Goal: Task Accomplishment & Management: Complete application form

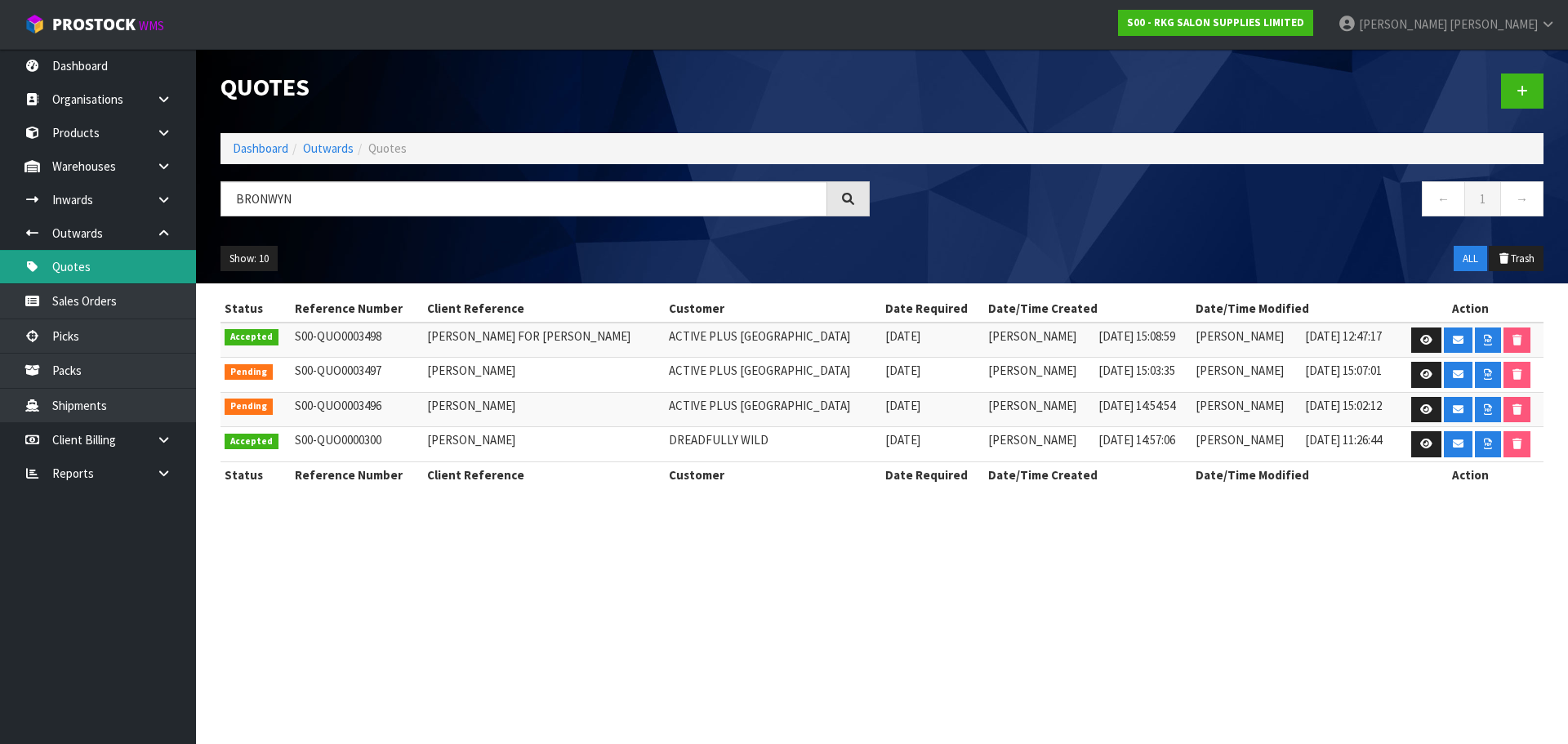
click at [86, 263] on link "Quotes" at bounding box center [98, 267] width 196 height 34
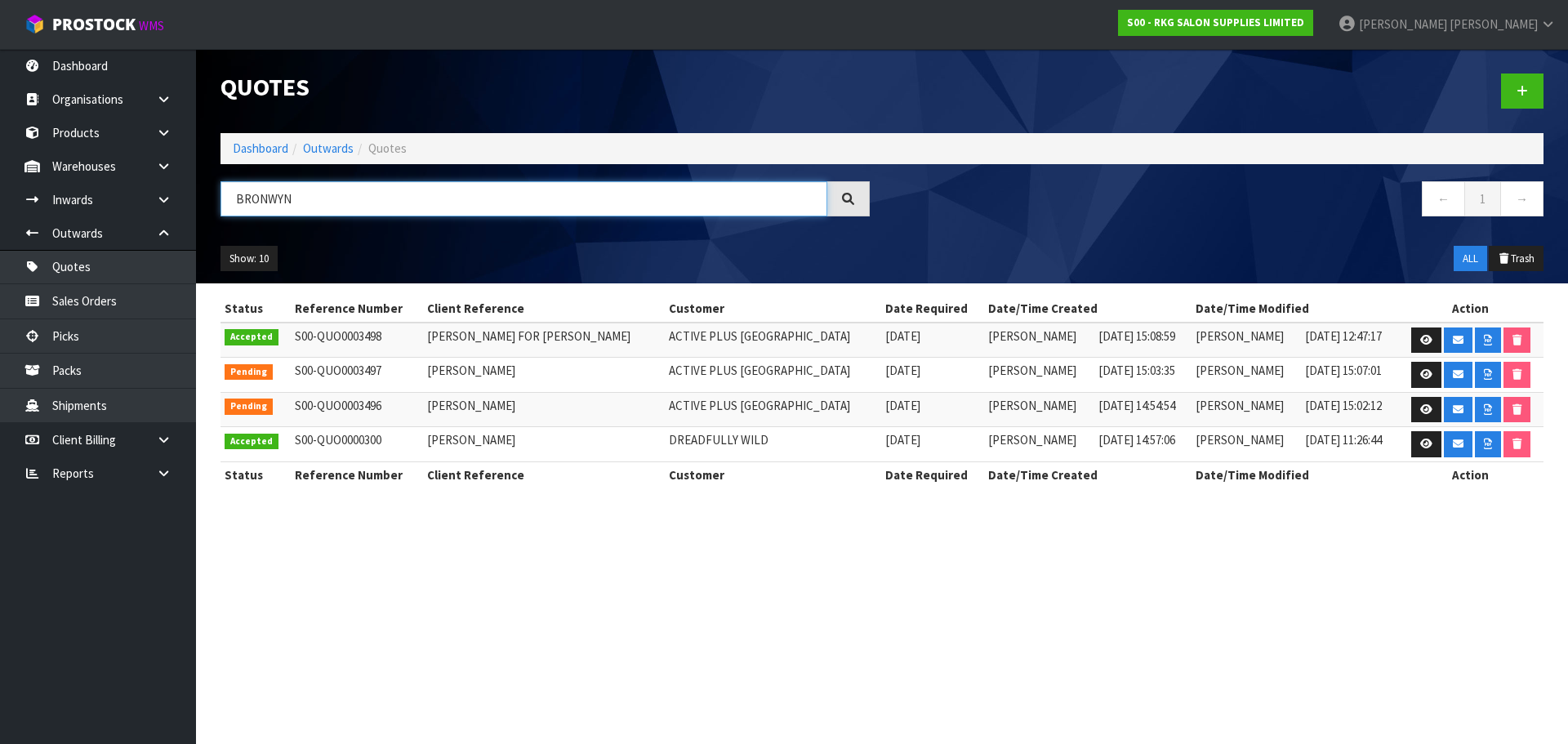
drag, startPoint x: 323, startPoint y: 201, endPoint x: 232, endPoint y: 206, distance: 91.1
click at [232, 206] on input "BRONWYN" at bounding box center [524, 199] width 607 height 35
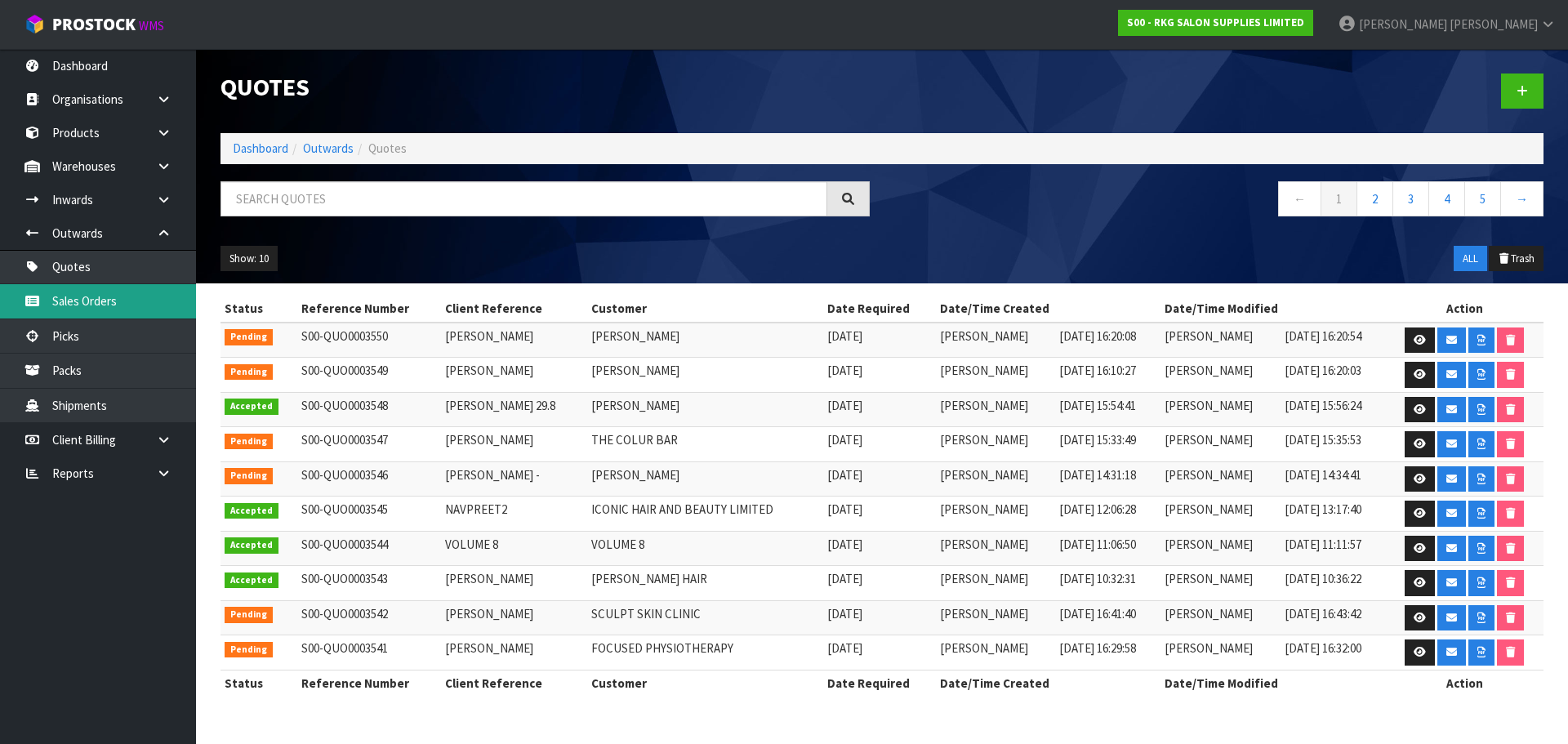
click at [68, 295] on link "Sales Orders" at bounding box center [98, 301] width 196 height 34
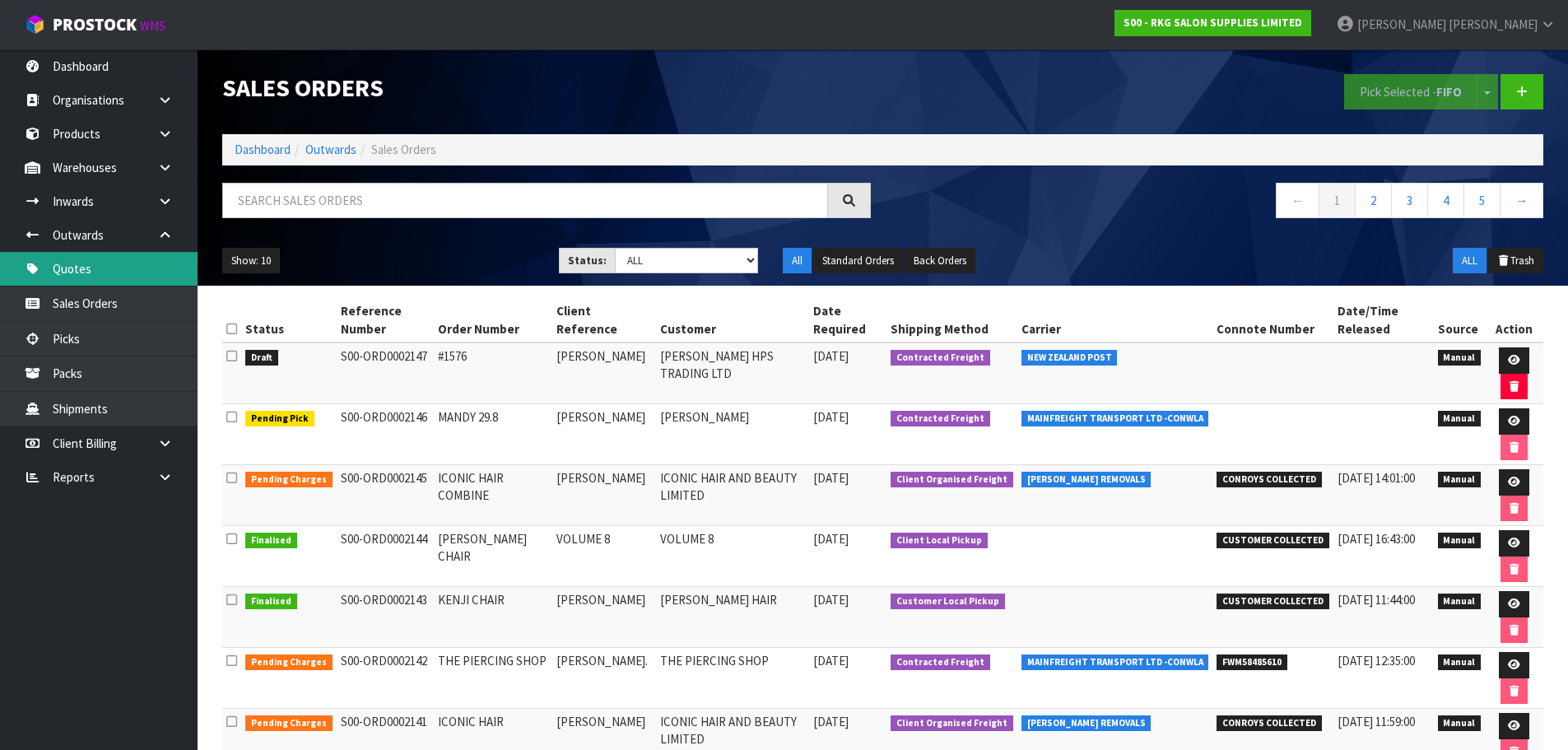
click at [75, 268] on link "Quotes" at bounding box center [99, 269] width 198 height 34
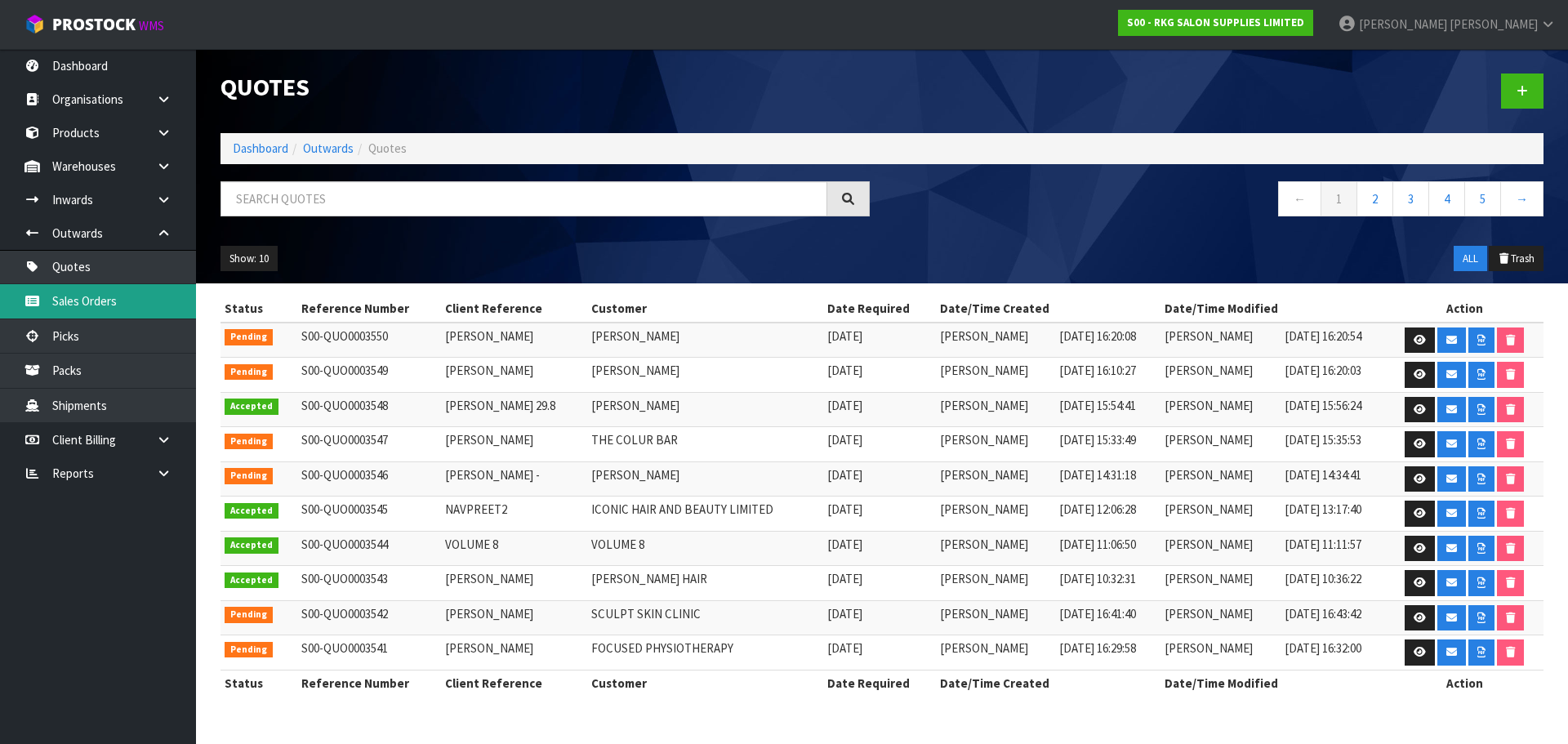
click at [102, 301] on link "Sales Orders" at bounding box center [98, 301] width 196 height 34
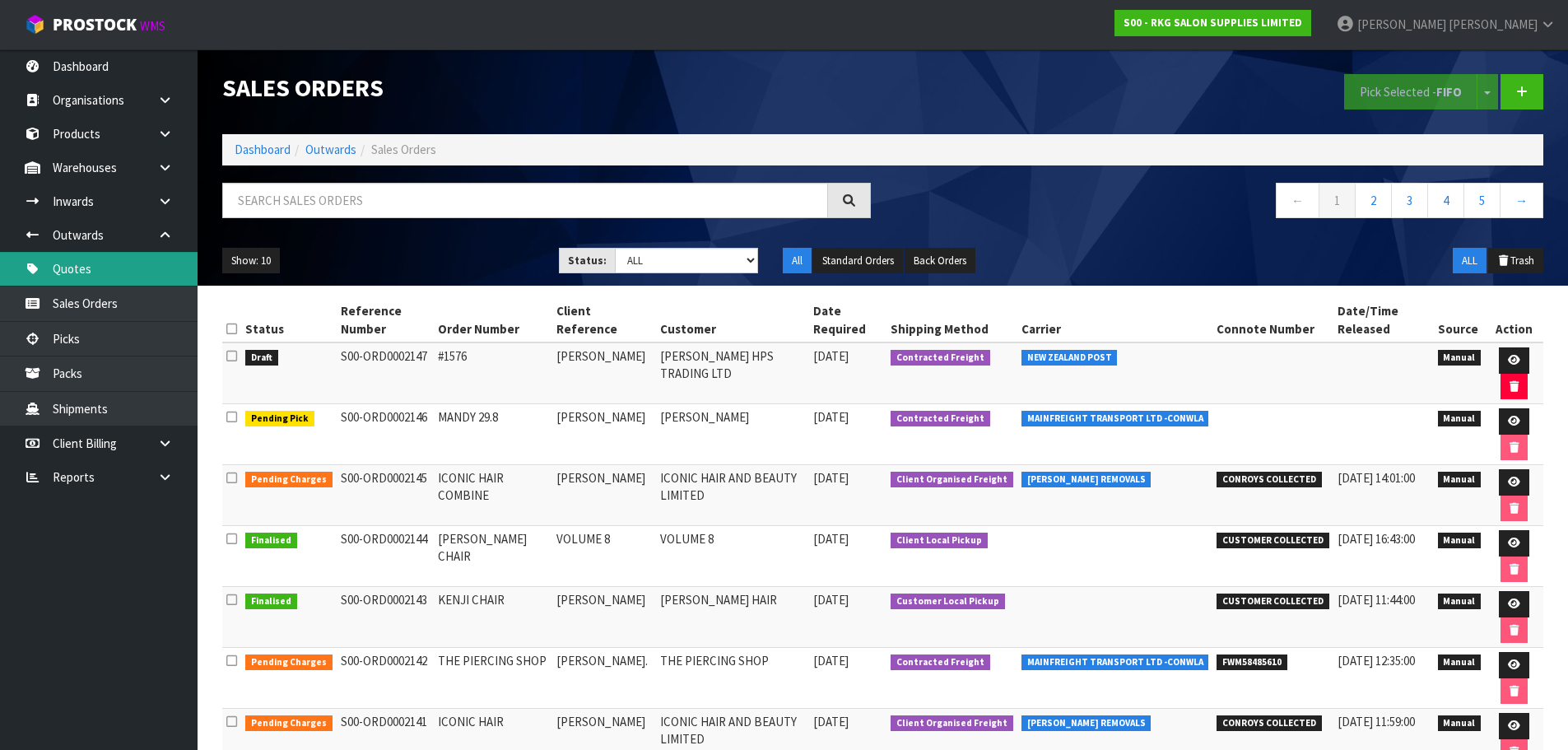
click at [77, 265] on link "Quotes" at bounding box center [99, 269] width 198 height 34
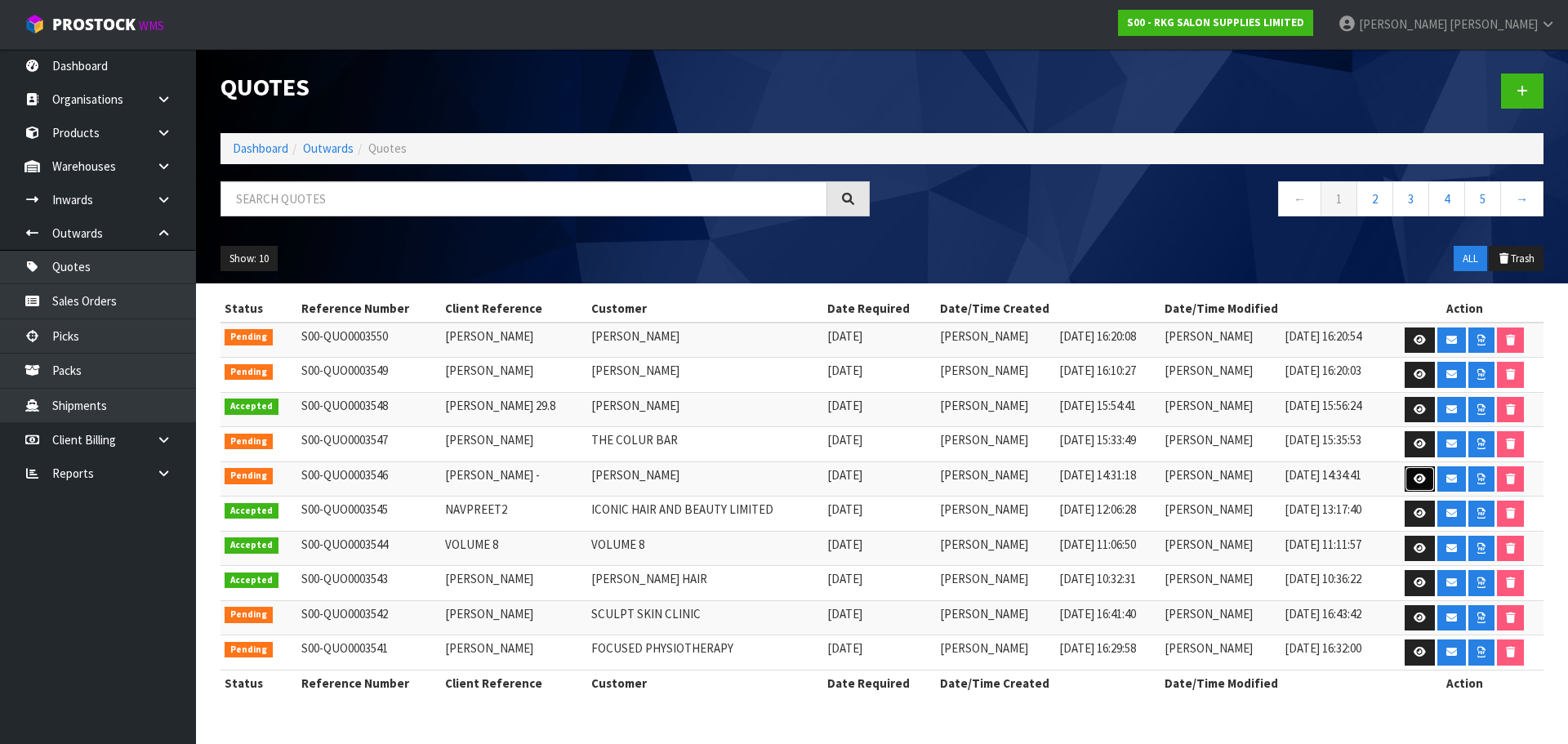
click at [1417, 481] on icon at bounding box center [1420, 479] width 13 height 11
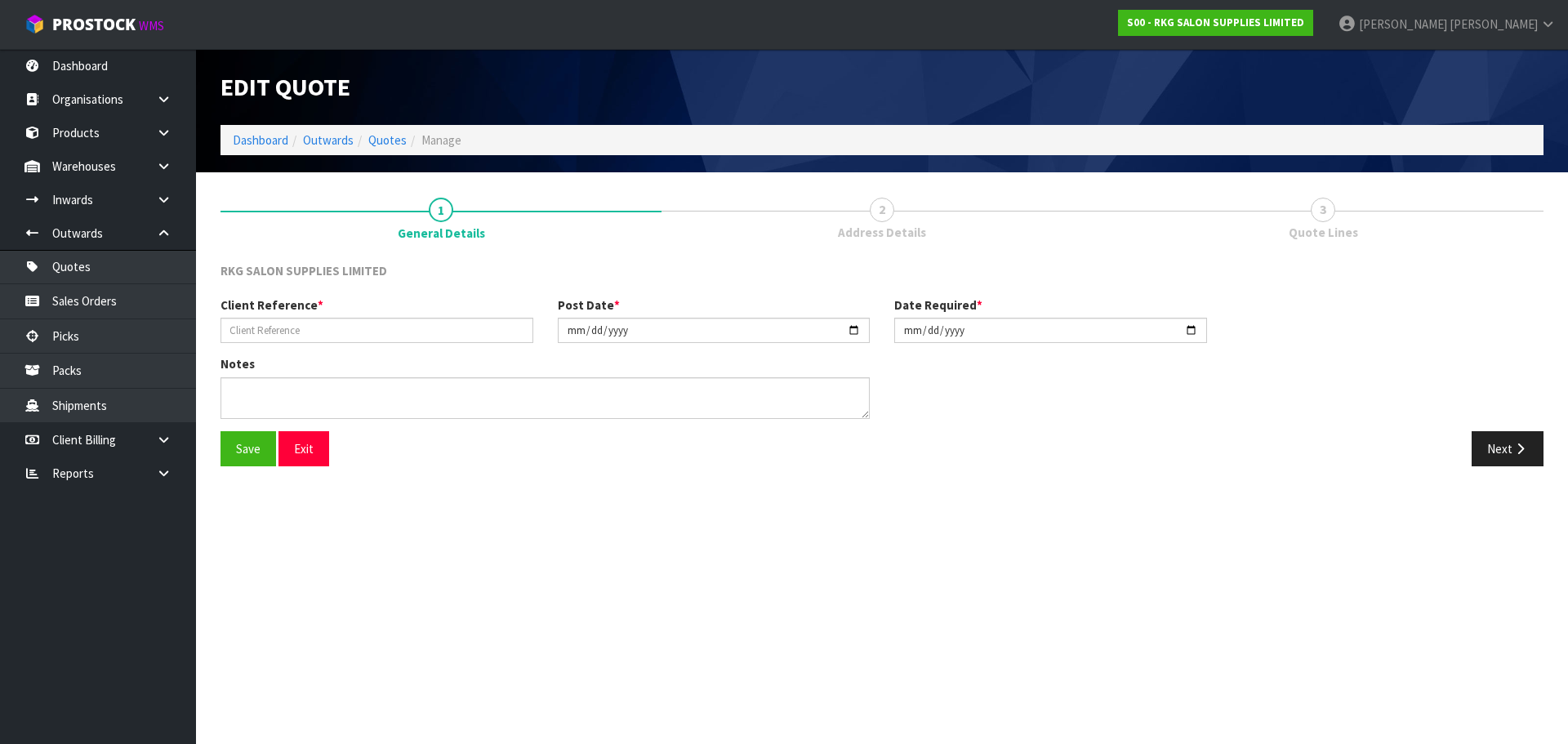
type input "[PERSON_NAME] -"
type input "[DATE]"
type textarea "FOR PICK UP"
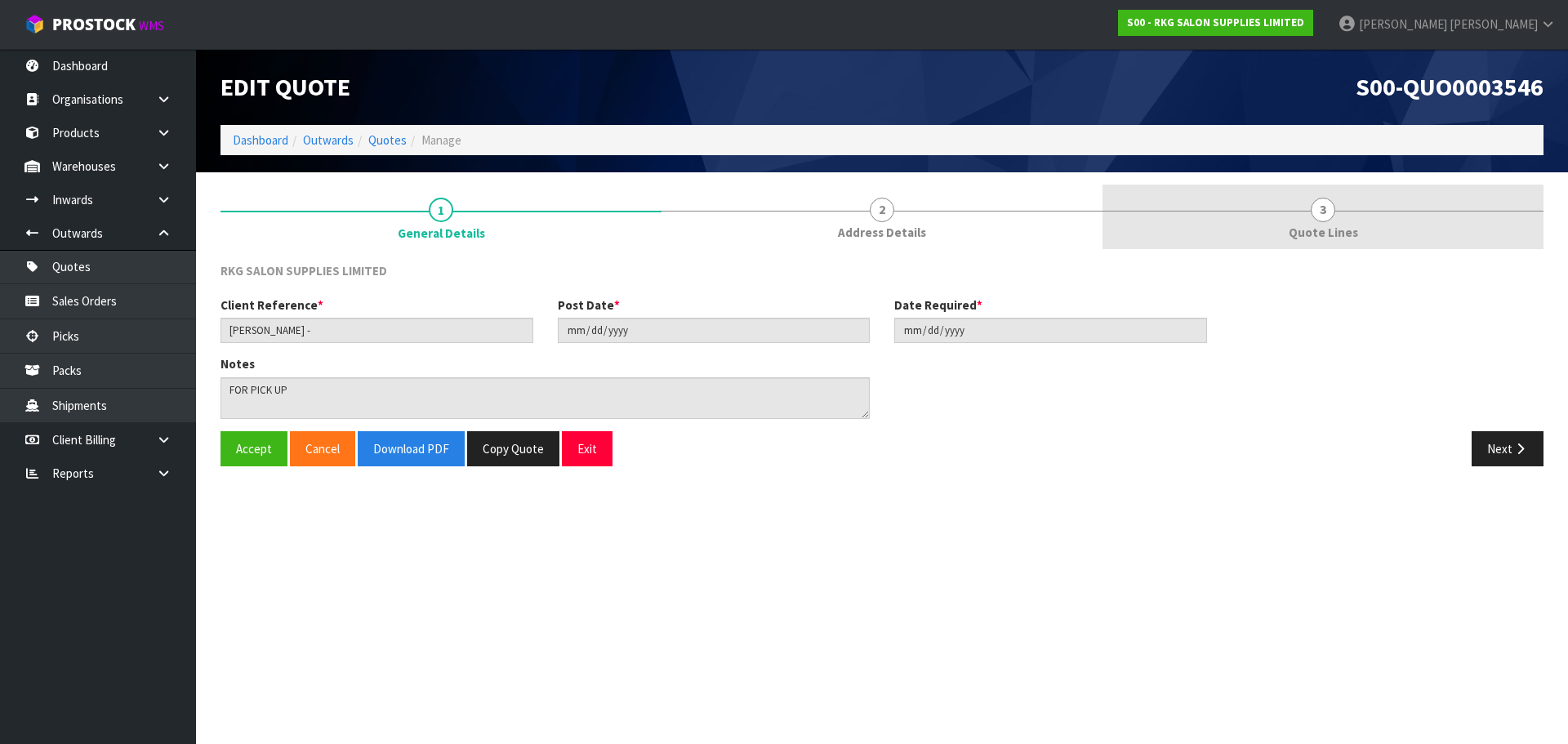
click at [1317, 202] on span "3" at bounding box center [1323, 210] width 24 height 24
